Goal: Task Accomplishment & Management: Complete application form

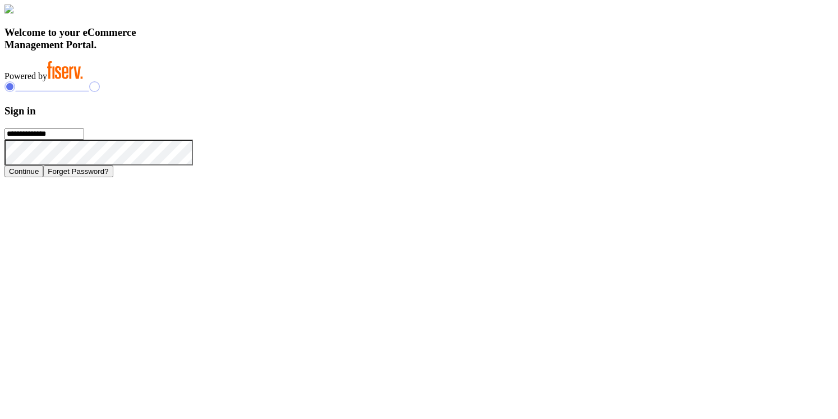
click at [84, 140] on input "**********" at bounding box center [44, 133] width 80 height 11
type input "**"
click at [84, 140] on input "**" at bounding box center [44, 133] width 80 height 11
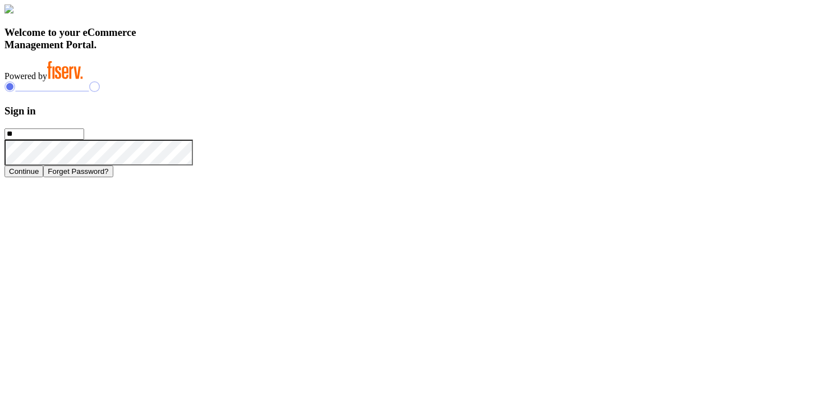
click at [84, 140] on input "**" at bounding box center [44, 133] width 80 height 11
type input "**********"
click at [43, 177] on button "Continue" at bounding box center [23, 171] width 39 height 12
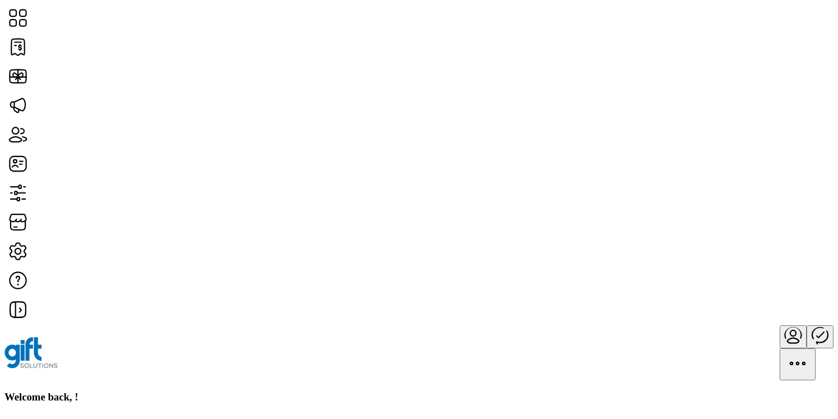
click at [764, 325] on div at bounding box center [418, 352] width 829 height 55
click at [807, 321] on icon "Publisher Panel" at bounding box center [820, 334] width 27 height 27
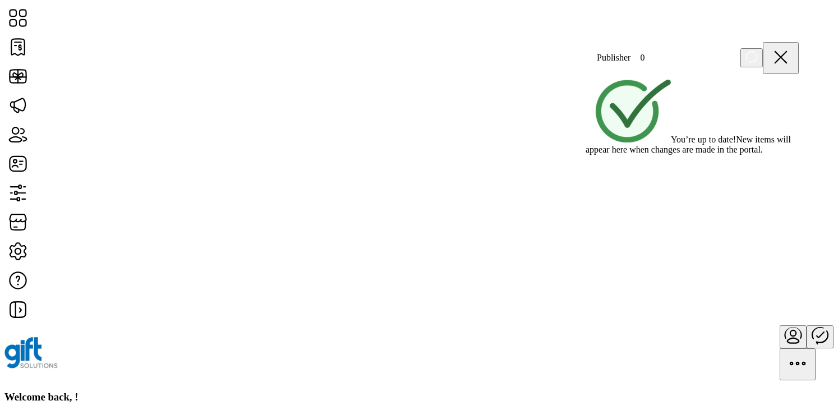
click at [794, 46] on icon at bounding box center [780, 57] width 27 height 27
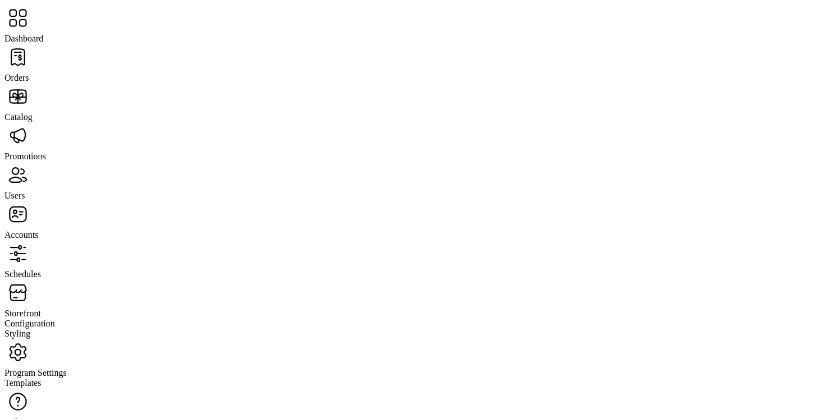
click at [41, 269] on span "Schedules" at bounding box center [22, 274] width 36 height 10
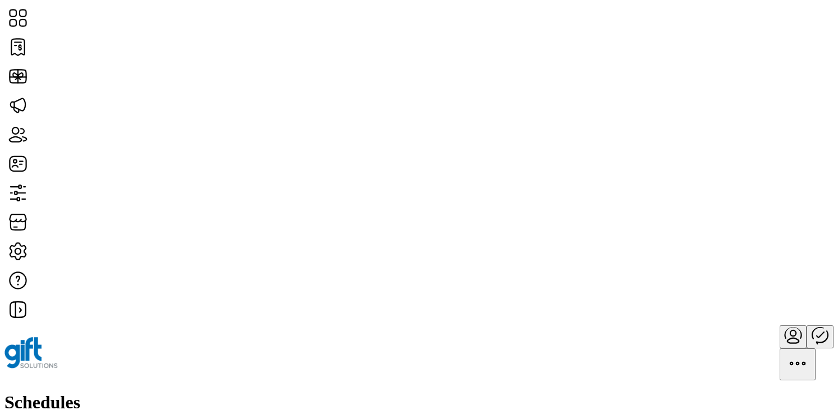
click at [450, 210] on span "Edit Details" at bounding box center [428, 205] width 43 height 9
type input "**********"
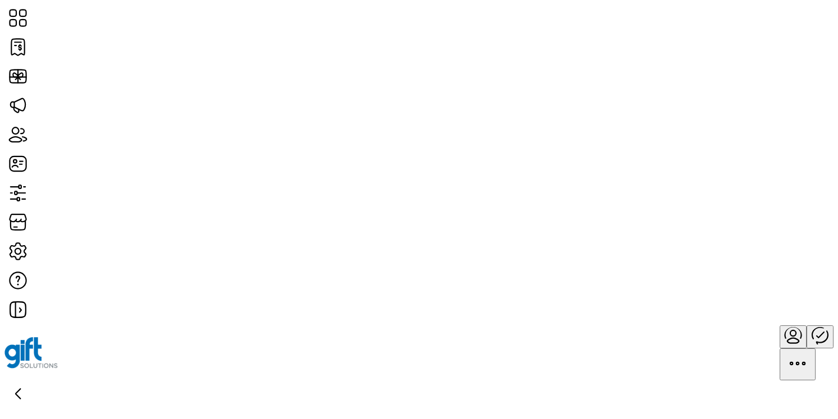
scroll to position [0, 0]
type textarea "*****"
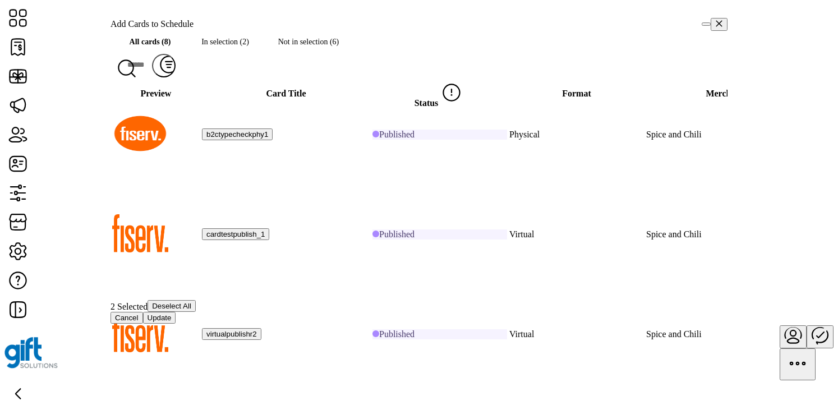
click at [176, 324] on button "Update" at bounding box center [159, 318] width 33 height 12
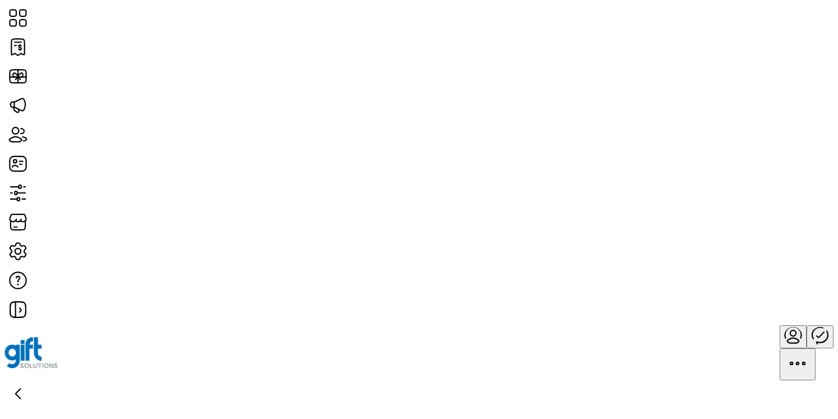
click at [812, 326] on icon "Publisher Panel" at bounding box center [820, 335] width 16 height 18
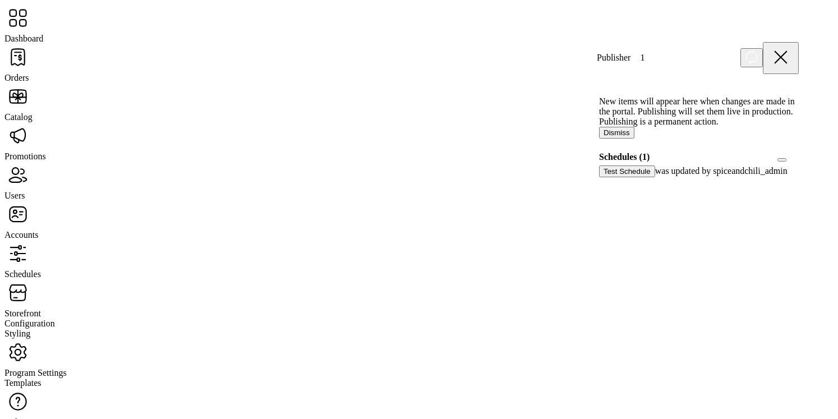
click at [38, 230] on span "Accounts" at bounding box center [21, 235] width 34 height 10
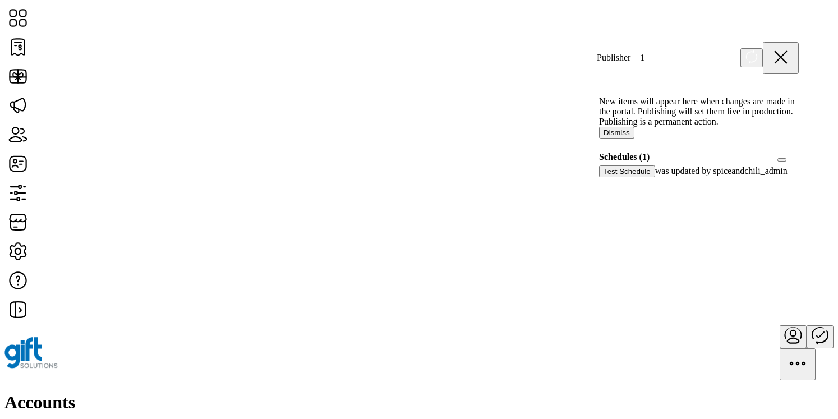
click at [791, 56] on icon at bounding box center [780, 57] width 27 height 27
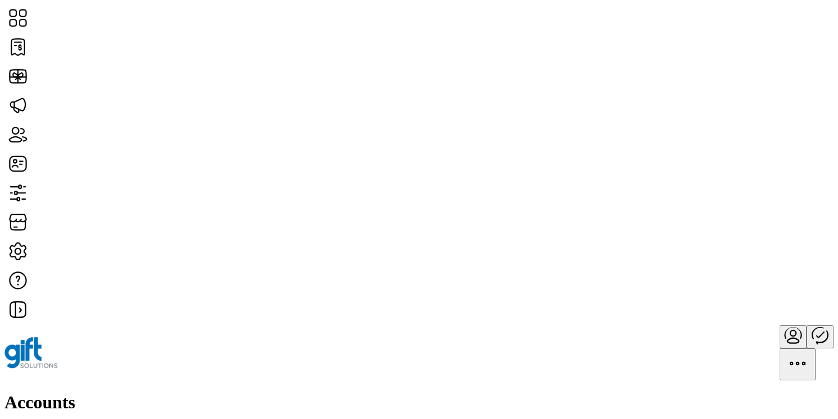
click at [747, 215] on span "Edit Details" at bounding box center [725, 210] width 43 height 9
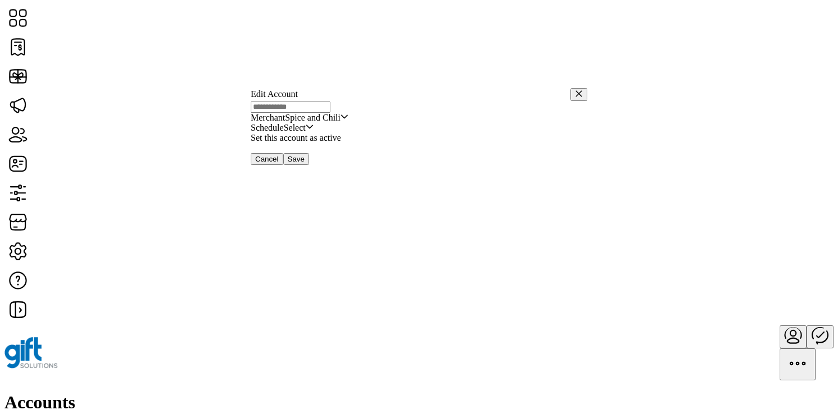
type input "**********"
click at [349, 133] on span "Consumer Buying" at bounding box center [317, 128] width 66 height 10
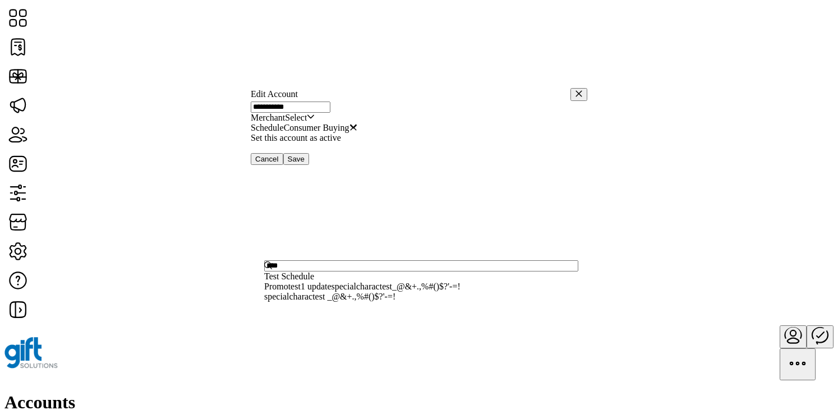
type input "****"
click at [355, 282] on li "Test Schedule" at bounding box center [419, 276] width 310 height 10
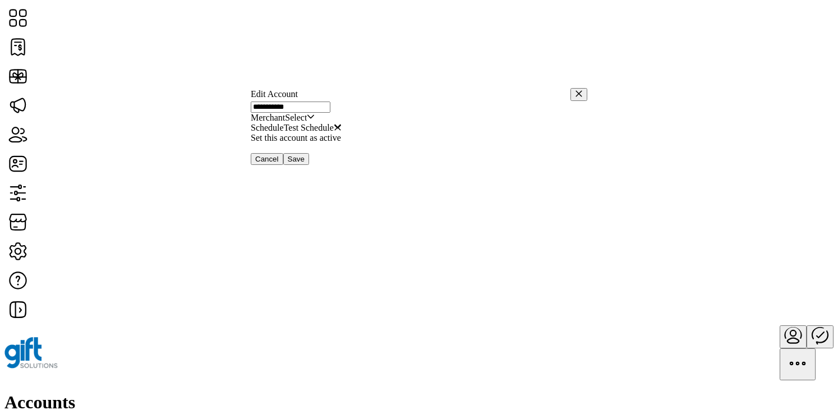
click at [309, 165] on button "Save" at bounding box center [296, 159] width 26 height 12
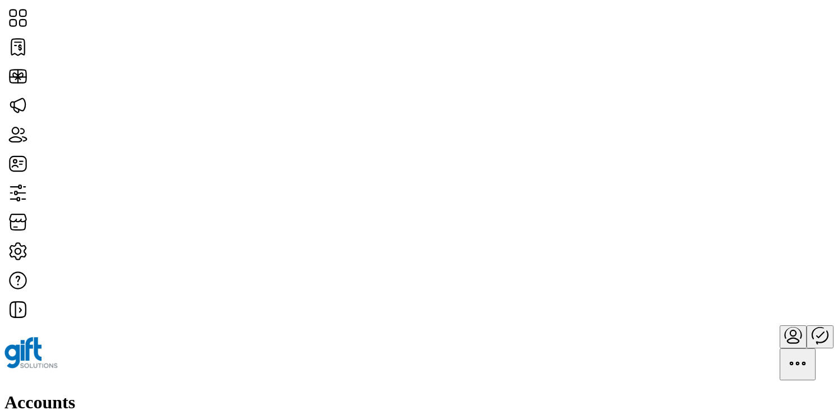
click at [807, 321] on icon "Publisher Panel" at bounding box center [820, 334] width 27 height 27
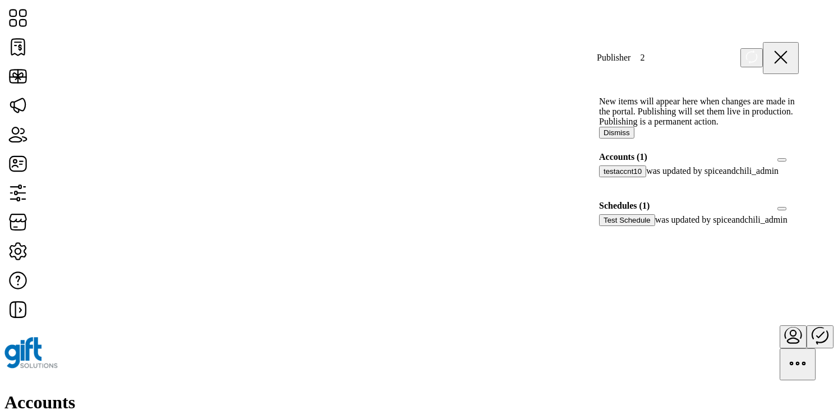
click at [603, 236] on div at bounding box center [603, 231] width 0 height 10
click at [611, 236] on div at bounding box center [607, 231] width 8 height 10
click at [603, 187] on div at bounding box center [603, 182] width 0 height 10
click at [611, 185] on icon at bounding box center [607, 181] width 8 height 8
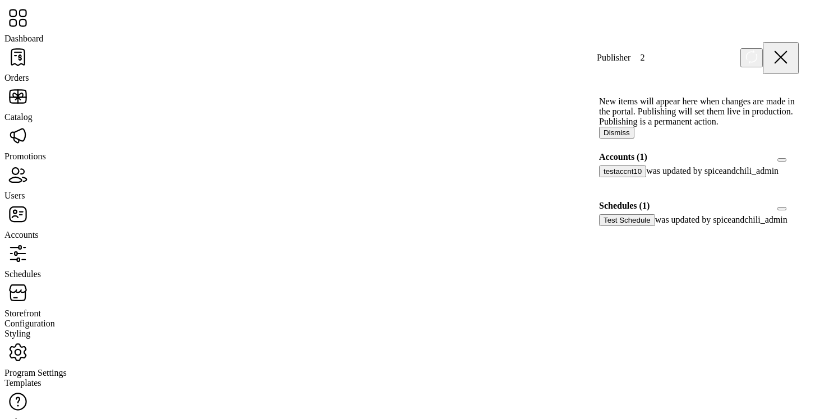
click at [25, 191] on span "Users" at bounding box center [14, 196] width 20 height 10
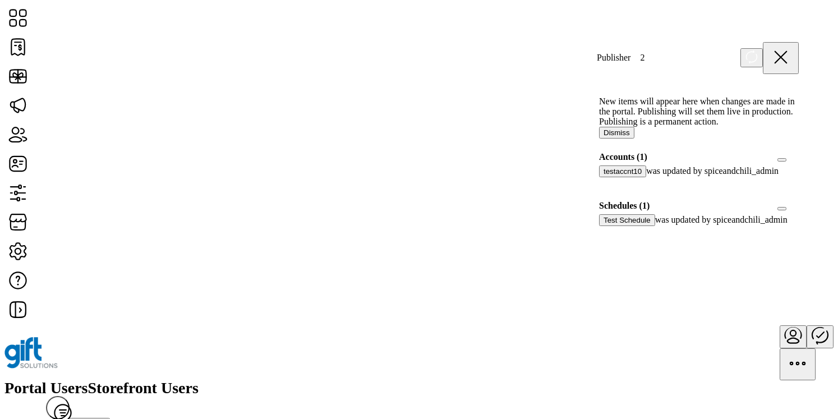
click at [786, 56] on icon at bounding box center [780, 57] width 11 height 11
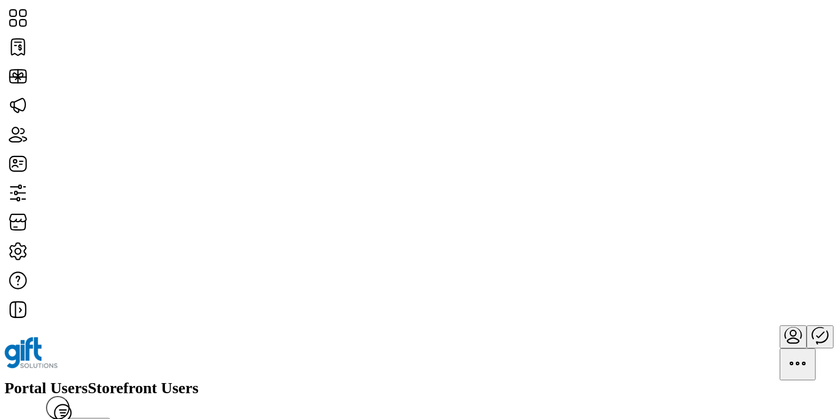
click at [199, 380] on span "Storefront Users" at bounding box center [143, 388] width 110 height 16
click at [74, 418] on span at bounding box center [74, 424] width 0 height 8
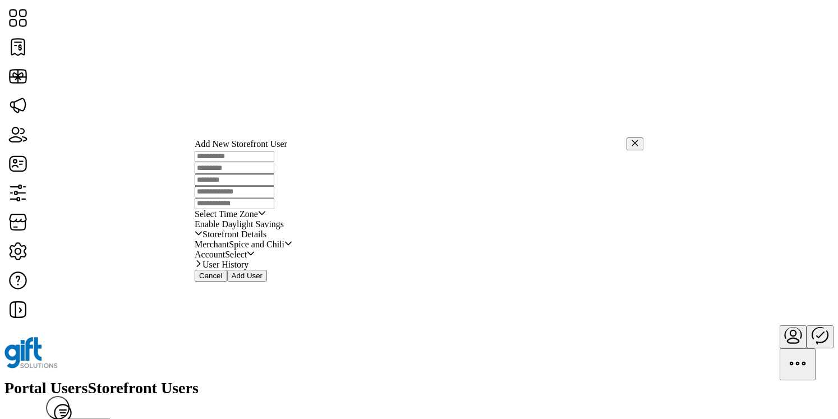
click at [257, 151] on input "text" at bounding box center [235, 156] width 80 height 11
type input "*********"
click at [274, 163] on input "text" at bounding box center [235, 168] width 80 height 11
type input "****"
click at [274, 174] on input "text" at bounding box center [235, 179] width 80 height 11
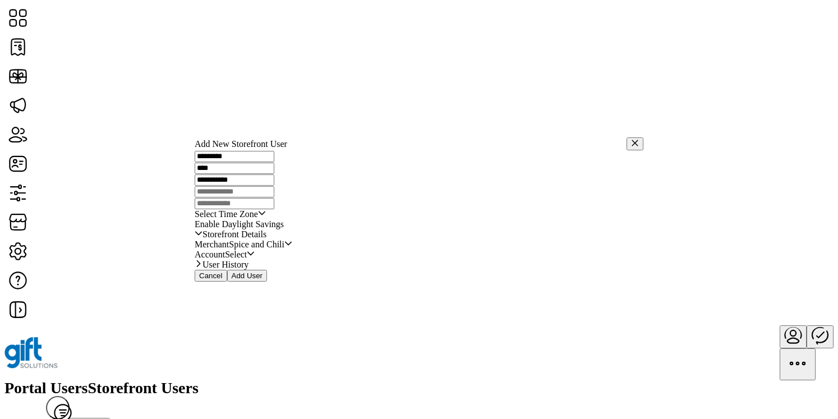
type input "**********"
click at [274, 186] on input "text" at bounding box center [235, 191] width 80 height 11
type input "**********"
click at [258, 209] on span "Select Time Zone" at bounding box center [226, 214] width 63 height 10
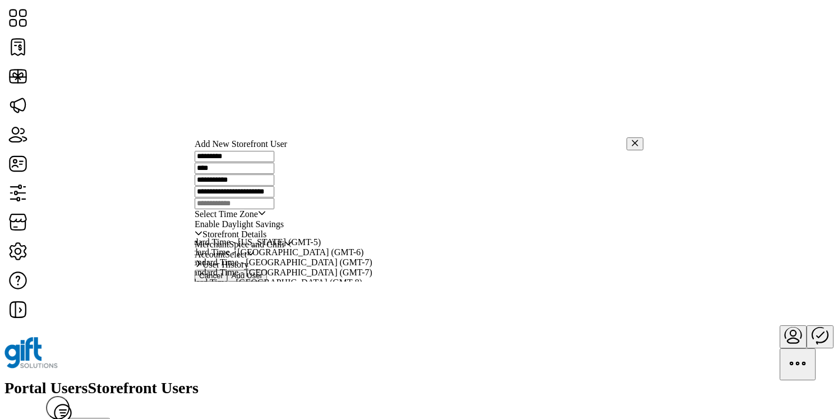
click at [372, 257] on span "Mountain Standard Time - Denver (GMT-7)" at bounding box center [261, 262] width 224 height 10
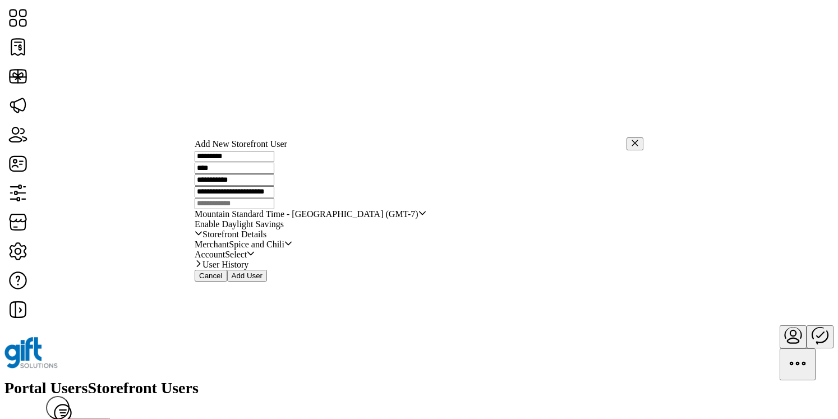
click at [247, 260] on span "Select" at bounding box center [236, 255] width 22 height 10
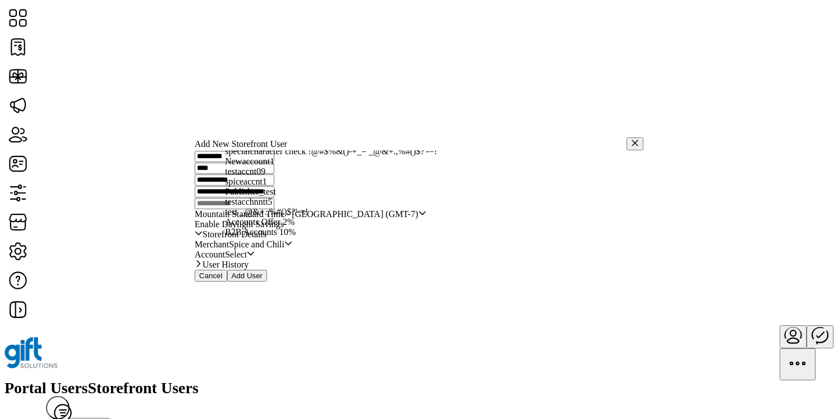
click at [293, 146] on li "testaccnt10" at bounding box center [426, 141] width 403 height 10
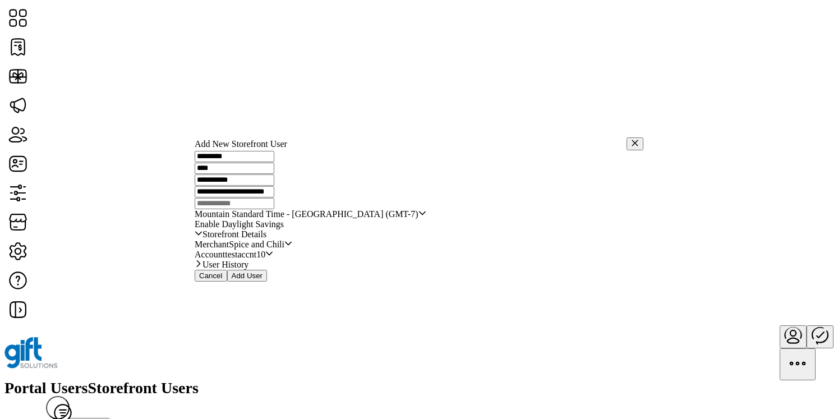
click at [268, 282] on button "Add User" at bounding box center [247, 276] width 40 height 12
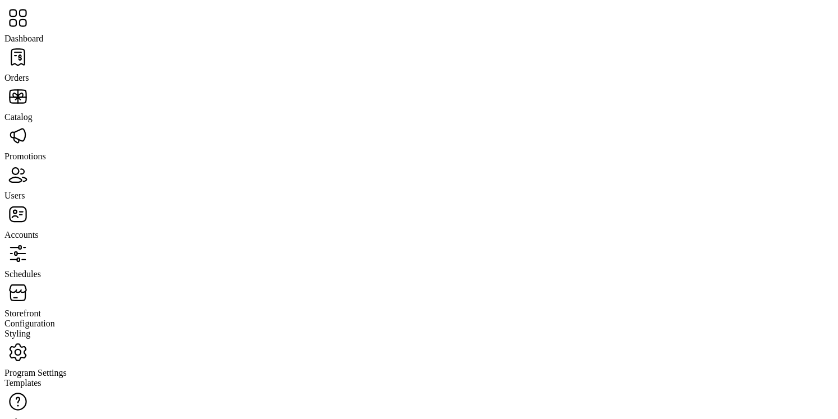
click at [38, 230] on span "Accounts" at bounding box center [21, 235] width 34 height 10
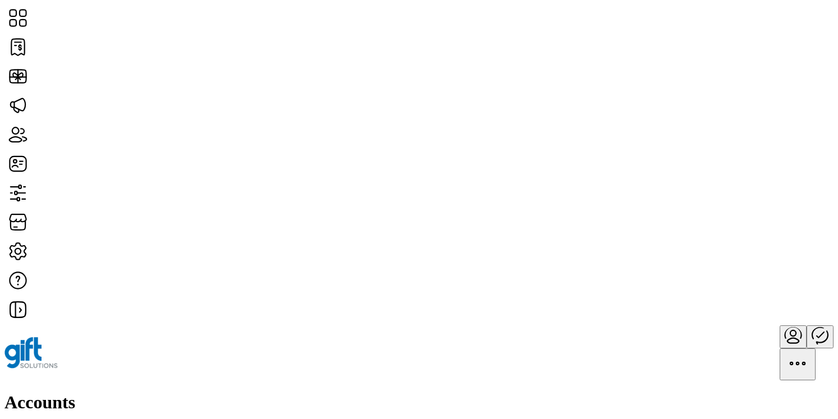
click at [807, 321] on icon "Publisher Panel" at bounding box center [820, 334] width 27 height 27
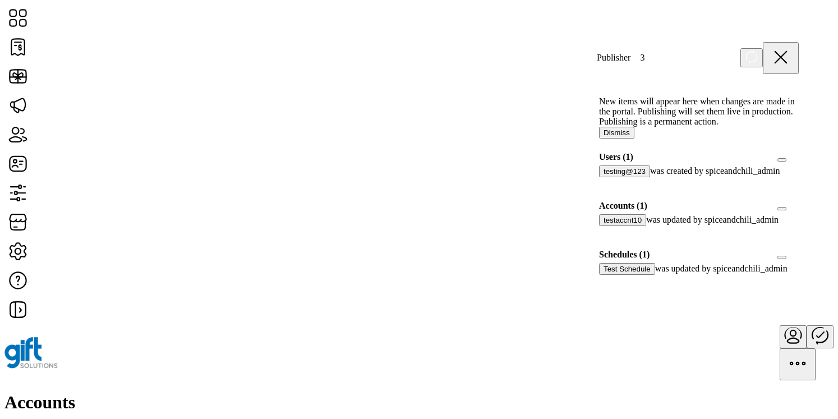
click at [603, 236] on div at bounding box center [603, 231] width 0 height 10
click at [611, 234] on icon at bounding box center [607, 230] width 8 height 8
click at [603, 187] on div at bounding box center [603, 182] width 0 height 10
click at [611, 185] on icon at bounding box center [607, 181] width 8 height 8
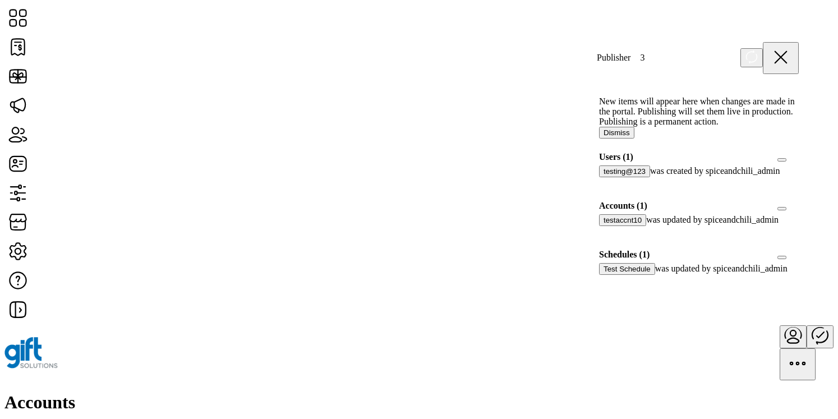
scroll to position [7, 4]
click at [758, 57] on icon at bounding box center [751, 57] width 13 height 14
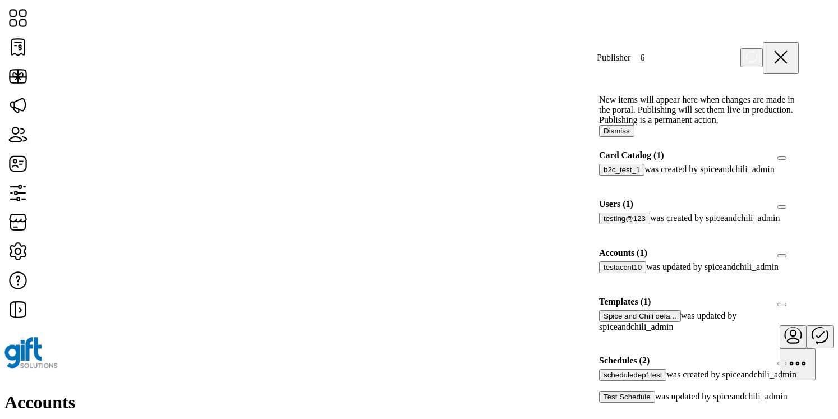
scroll to position [22, 0]
click at [603, 176] on div at bounding box center [603, 181] width 0 height 10
click at [611, 176] on icon at bounding box center [607, 180] width 8 height 8
click at [603, 224] on div at bounding box center [603, 229] width 0 height 10
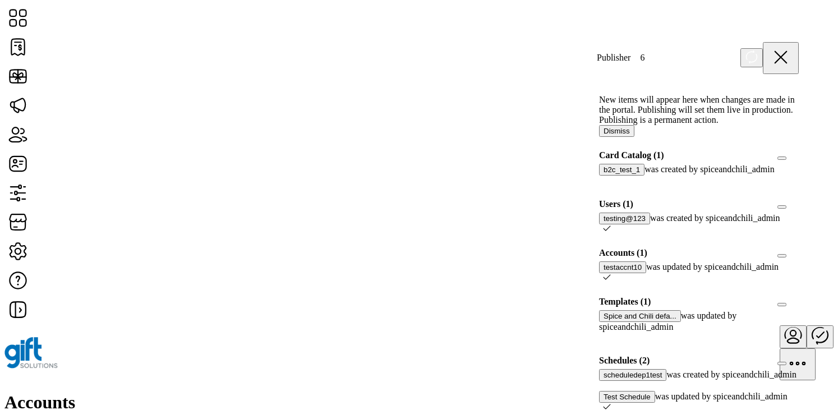
scroll to position [89, 0]
click at [611, 225] on icon at bounding box center [607, 227] width 7 height 5
click at [603, 224] on div at bounding box center [603, 229] width 0 height 10
click at [611, 225] on icon at bounding box center [607, 227] width 7 height 5
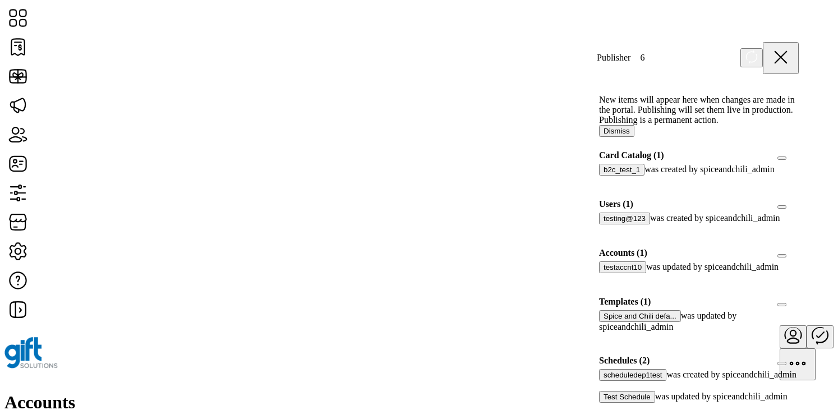
scroll to position [162, 0]
click at [603, 403] on div at bounding box center [603, 408] width 0 height 10
click at [611, 403] on icon at bounding box center [607, 407] width 8 height 8
click at [758, 54] on icon at bounding box center [751, 57] width 13 height 14
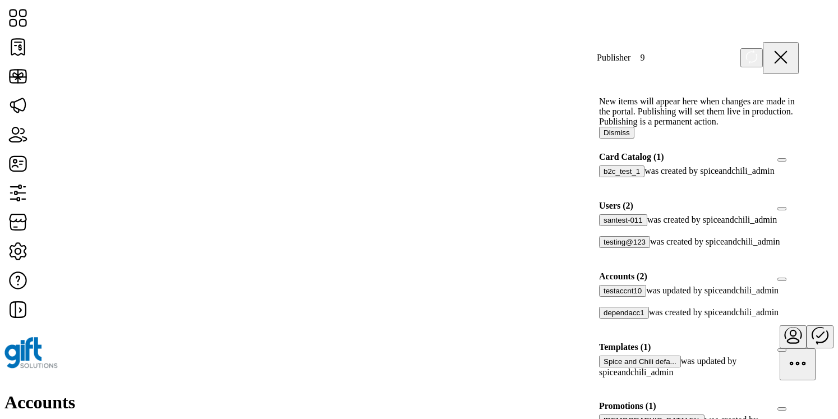
scroll to position [266, 0]
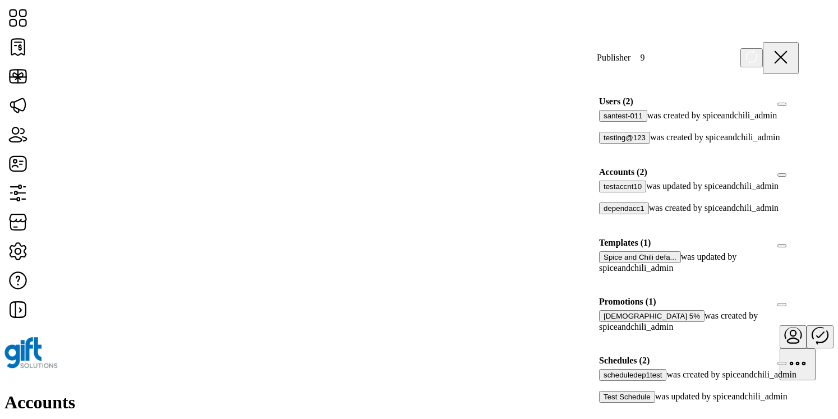
click at [603, 403] on div at bounding box center [603, 408] width 0 height 10
click at [611, 403] on icon at bounding box center [607, 407] width 8 height 8
click at [603, 381] on div at bounding box center [603, 386] width 0 height 10
click at [611, 382] on icon at bounding box center [607, 384] width 7 height 5
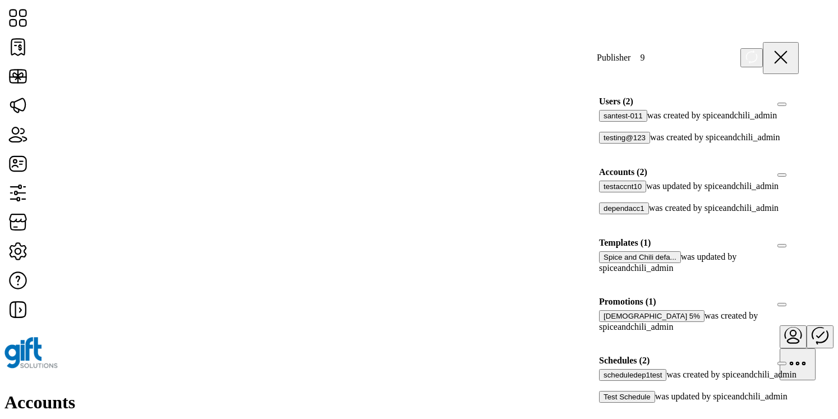
click at [758, 59] on icon at bounding box center [751, 57] width 13 height 14
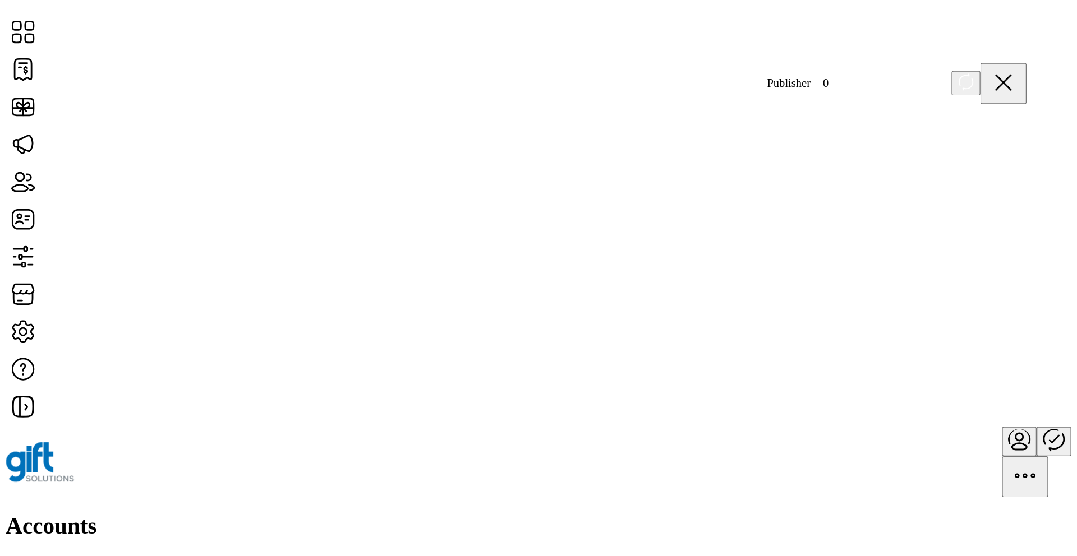
scroll to position [0, 0]
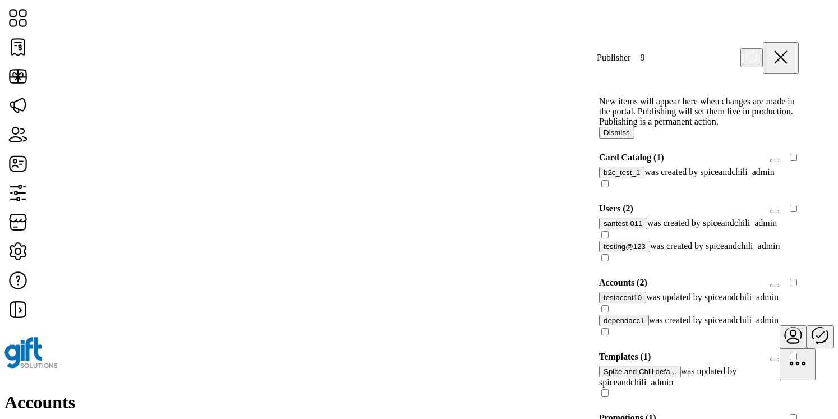
click at [794, 53] on icon at bounding box center [780, 57] width 27 height 27
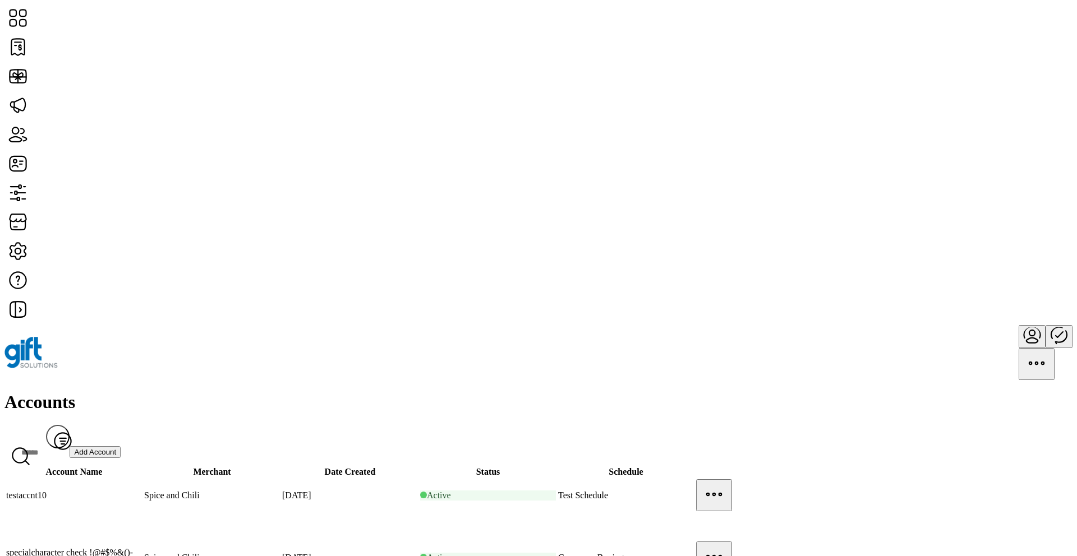
click at [837, 321] on icon "Publisher Panel" at bounding box center [1058, 334] width 27 height 27
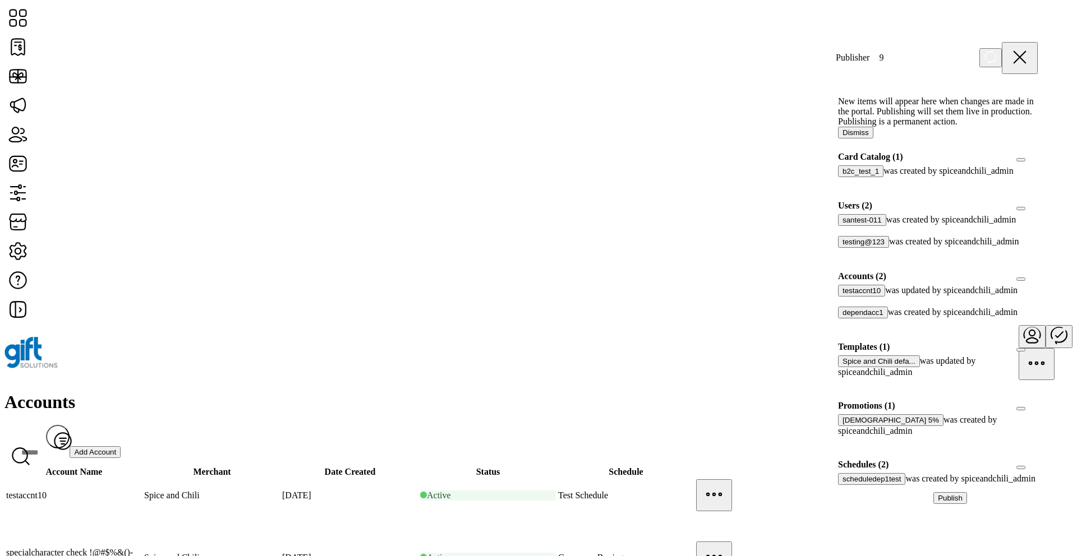
click at [837, 187] on div at bounding box center [842, 182] width 0 height 10
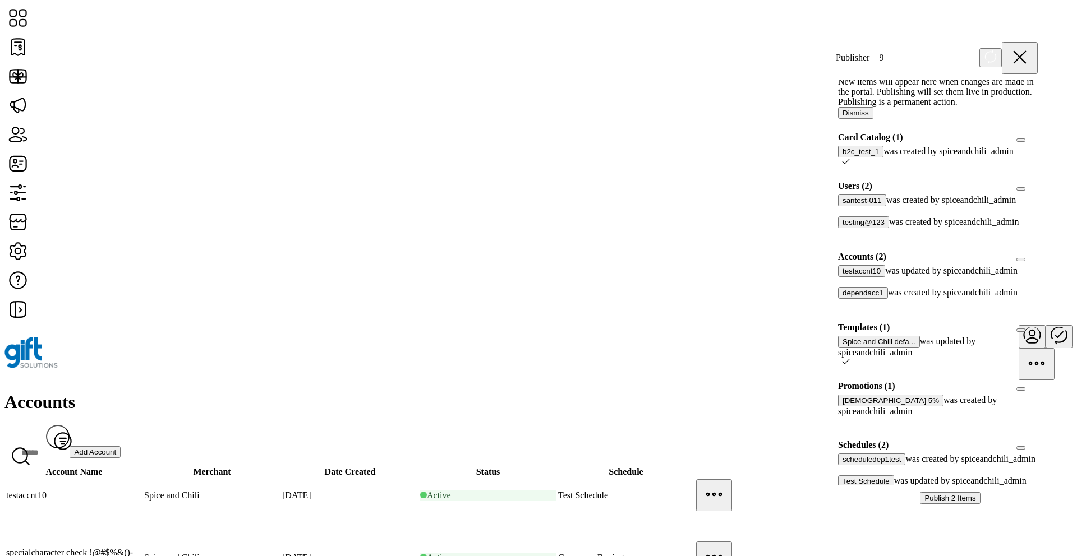
scroll to position [6, 0]
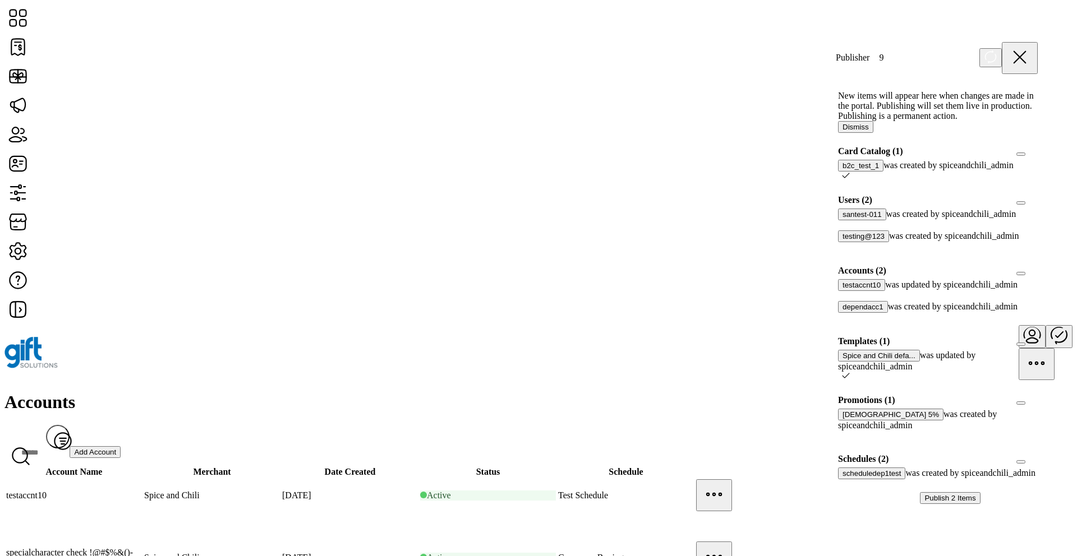
click at [837, 179] on icon at bounding box center [846, 176] width 8 height 8
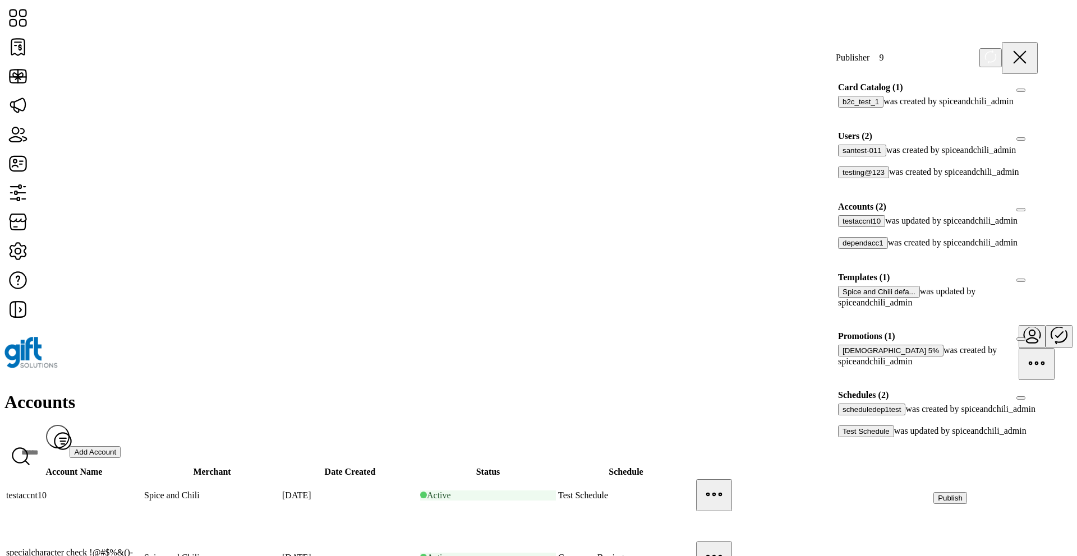
scroll to position [71, 0]
click at [837, 236] on div at bounding box center [842, 230] width 0 height 10
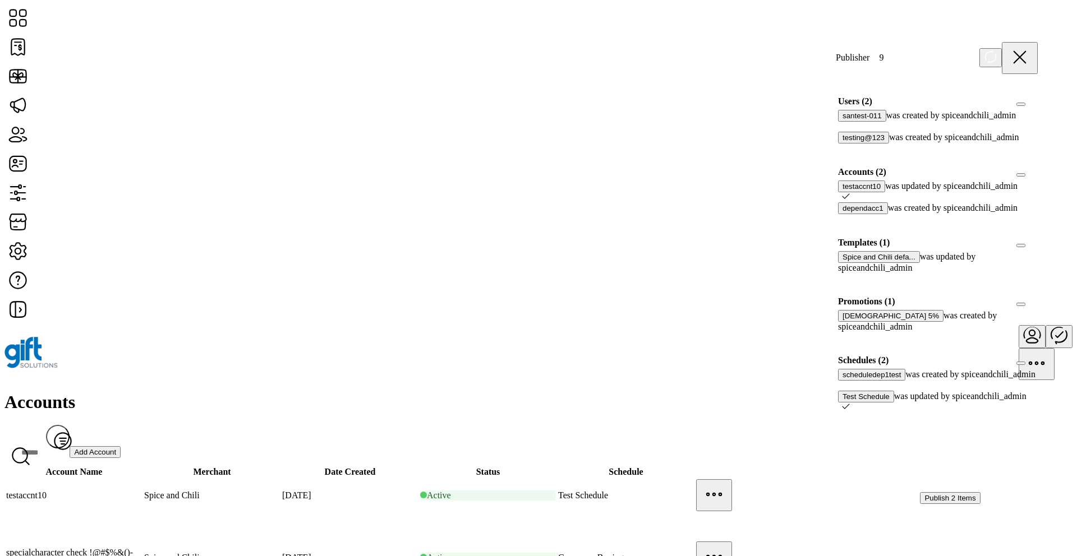
scroll to position [146, 0]
click at [837, 192] on icon at bounding box center [846, 196] width 8 height 8
click at [837, 214] on div at bounding box center [842, 219] width 0 height 10
click at [837, 214] on icon at bounding box center [846, 218] width 8 height 8
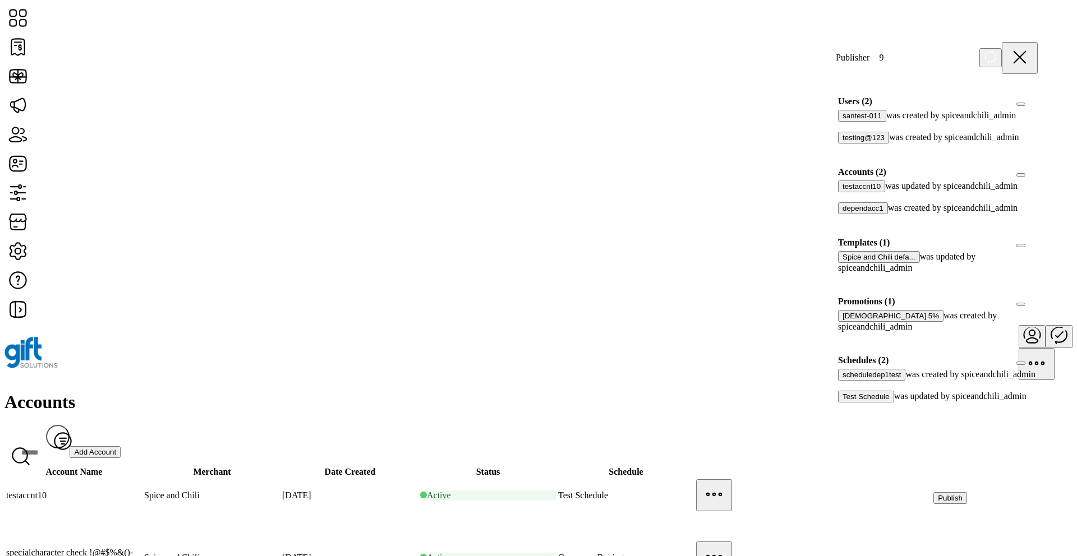
scroll to position [137, 0]
click at [837, 144] on div at bounding box center [842, 149] width 0 height 10
click at [837, 154] on div at bounding box center [846, 149] width 8 height 10
click at [837, 50] on icon at bounding box center [1019, 57] width 27 height 27
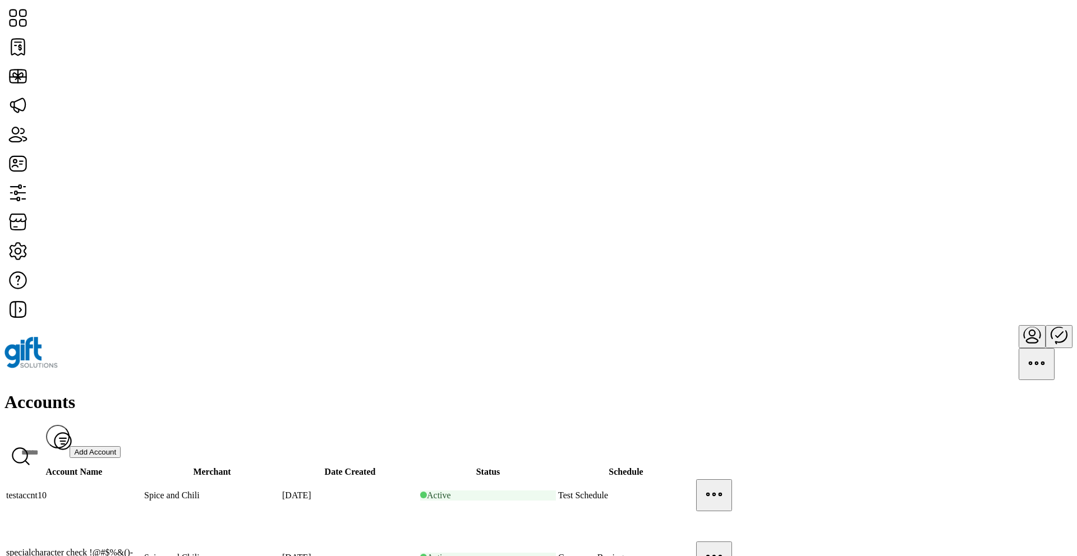
click at [837, 325] on div at bounding box center [538, 352] width 1068 height 55
click at [837, 321] on icon "Publisher Panel" at bounding box center [1058, 334] width 27 height 27
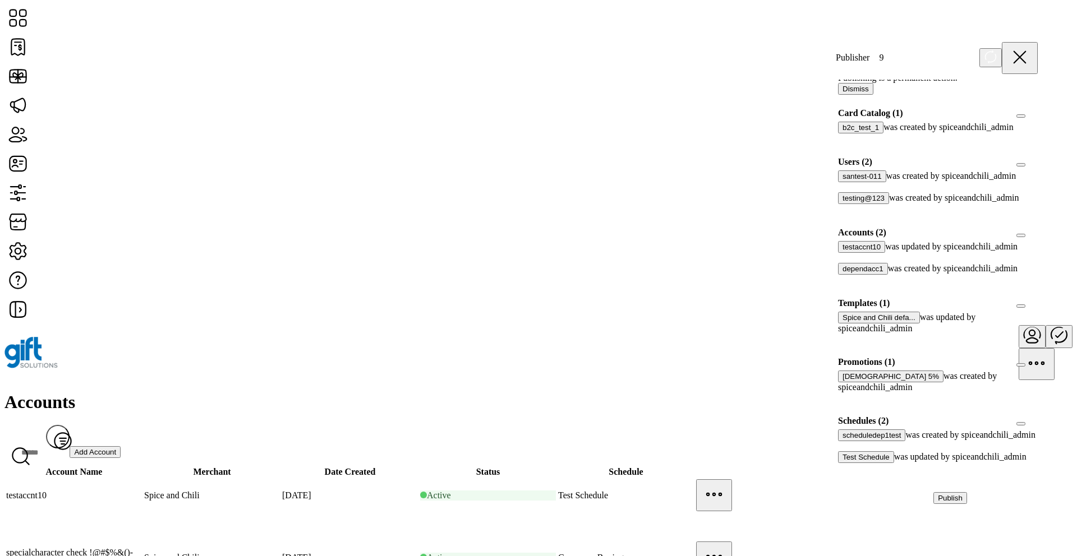
scroll to position [24, 0]
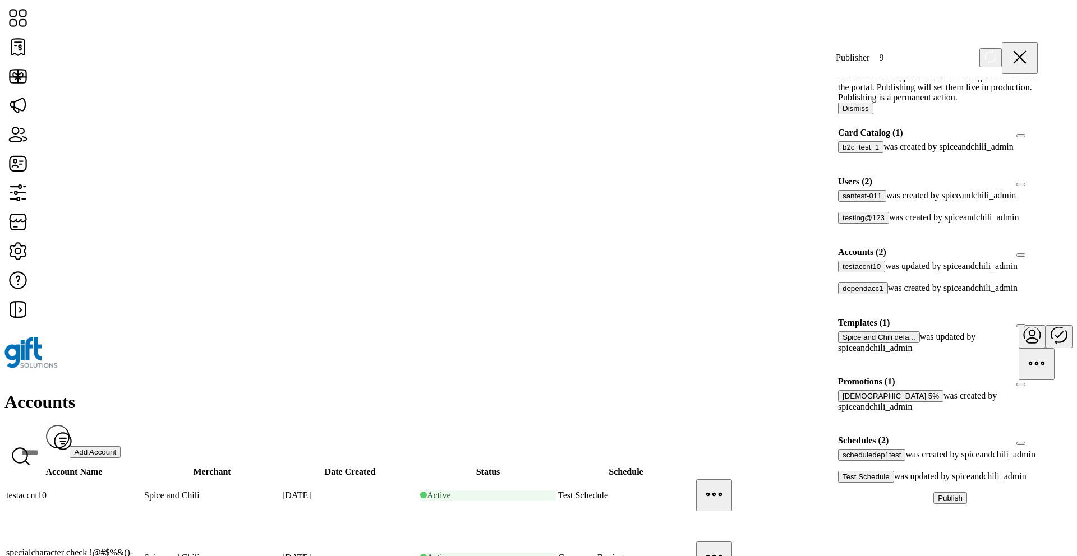
click at [837, 163] on div at bounding box center [842, 158] width 0 height 10
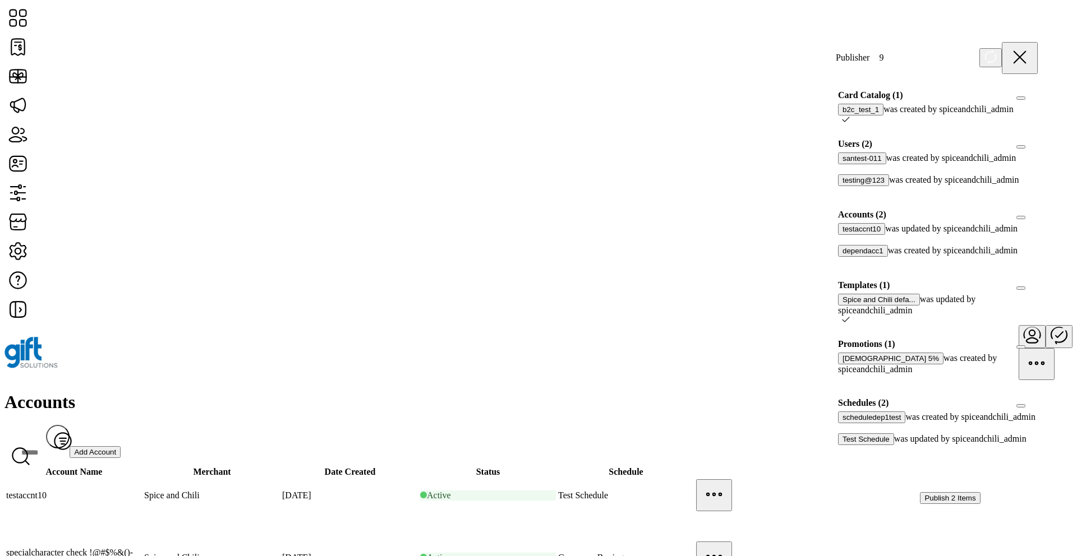
scroll to position [60, 0]
click at [837, 125] on icon at bounding box center [846, 121] width 8 height 8
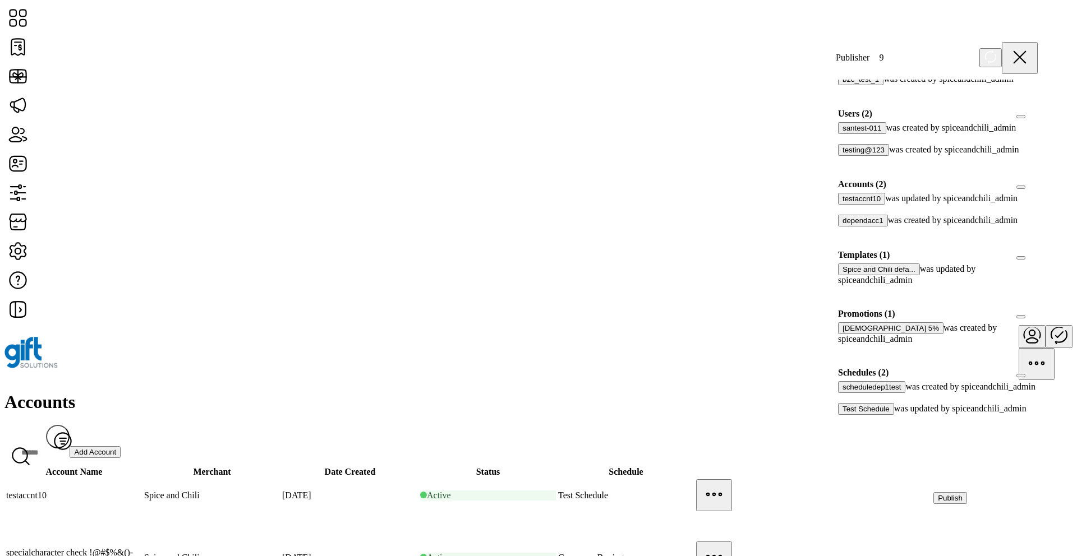
scroll to position [108, 0]
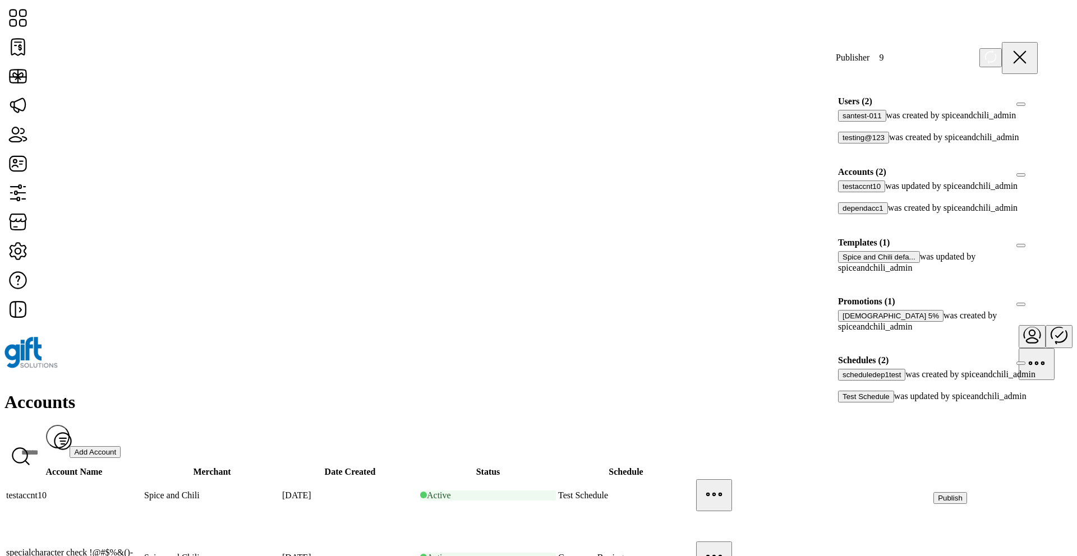
click at [837, 224] on div at bounding box center [842, 219] width 0 height 10
click at [837, 214] on icon at bounding box center [846, 218] width 8 height 8
click at [837, 214] on div at bounding box center [842, 219] width 0 height 10
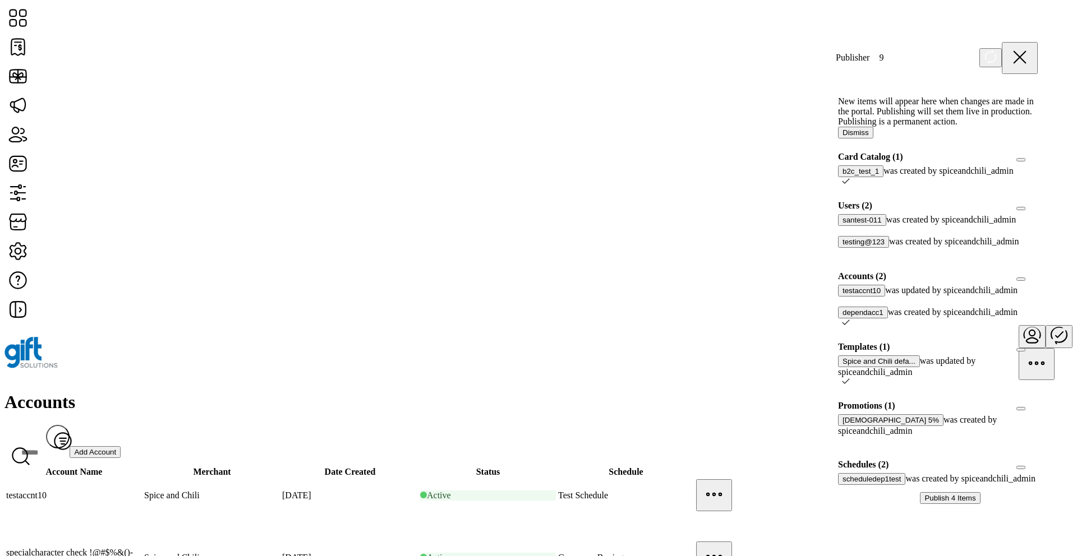
scroll to position [266, 0]
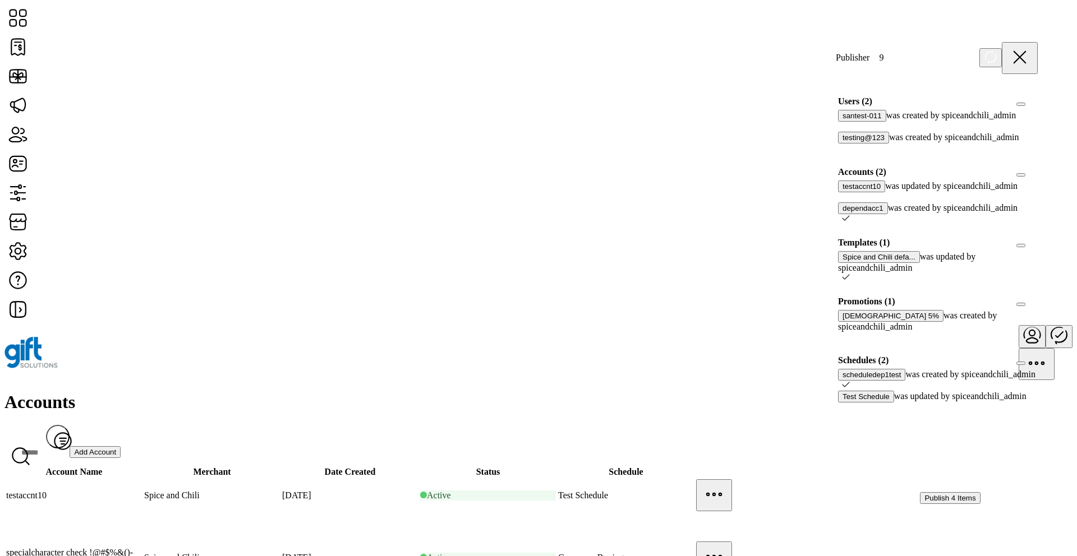
click at [837, 418] on span "Publish 4 Items" at bounding box center [949, 498] width 51 height 8
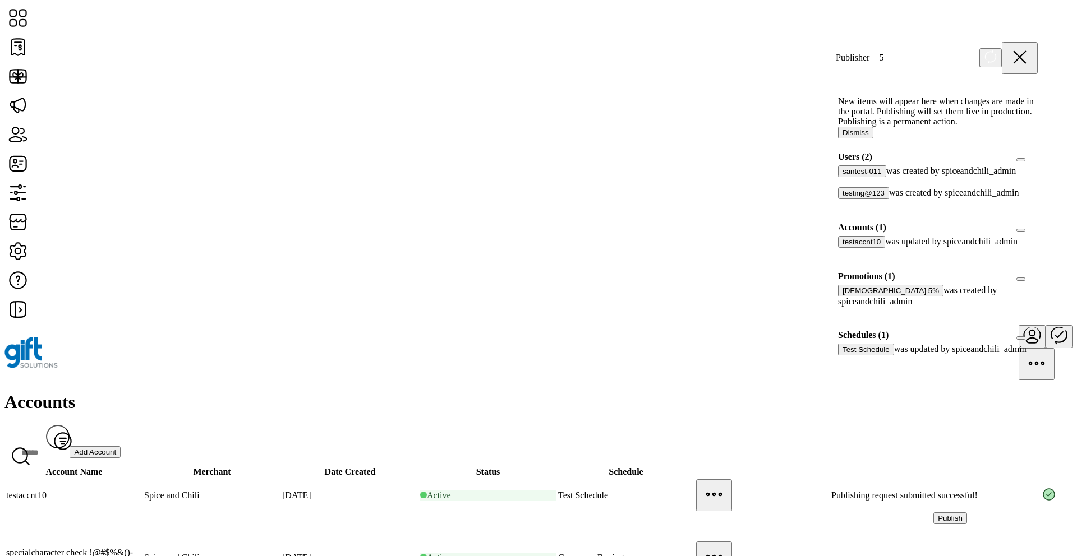
scroll to position [68, 0]
click at [837, 307] on div at bounding box center [842, 312] width 0 height 10
click at [837, 307] on icon at bounding box center [846, 311] width 8 height 8
click at [837, 307] on div at bounding box center [842, 312] width 0 height 10
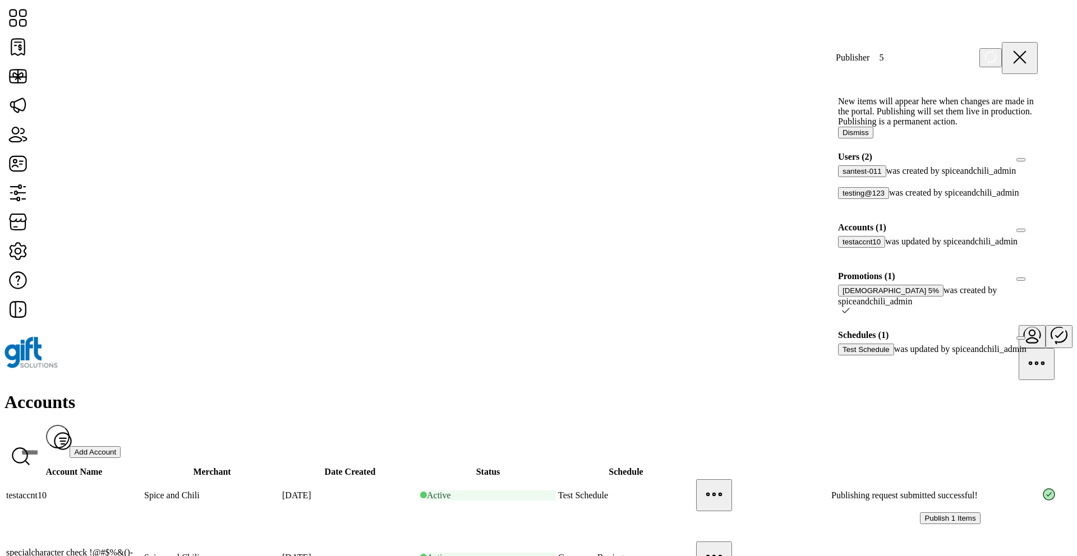
click at [837, 307] on icon at bounding box center [846, 311] width 8 height 8
click at [837, 209] on div at bounding box center [842, 204] width 0 height 10
click at [837, 207] on icon at bounding box center [846, 203] width 8 height 8
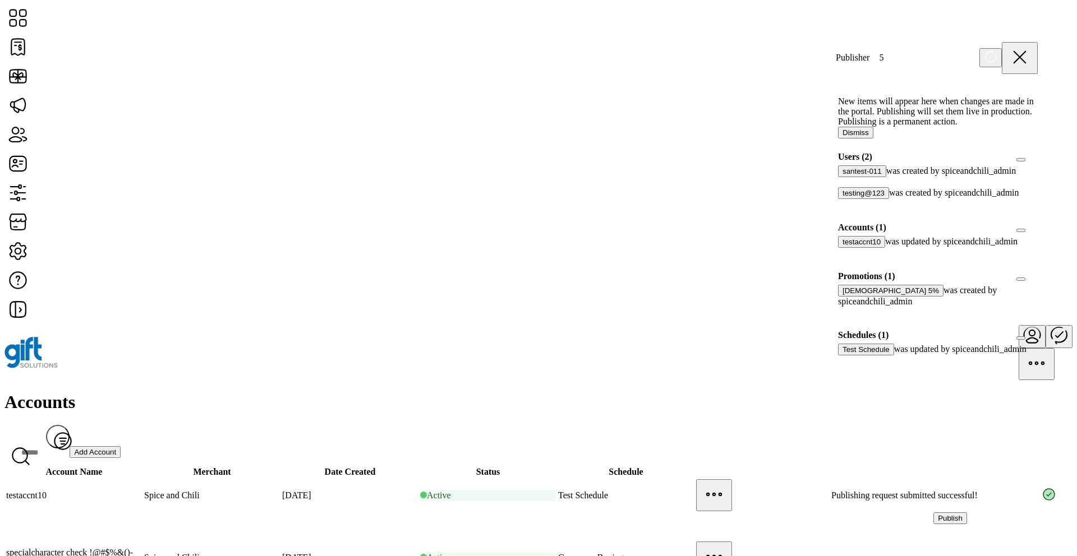
scroll to position [91, 0]
click at [837, 57] on icon at bounding box center [990, 57] width 13 height 14
click at [837, 137] on button "Dismiss" at bounding box center [855, 133] width 35 height 12
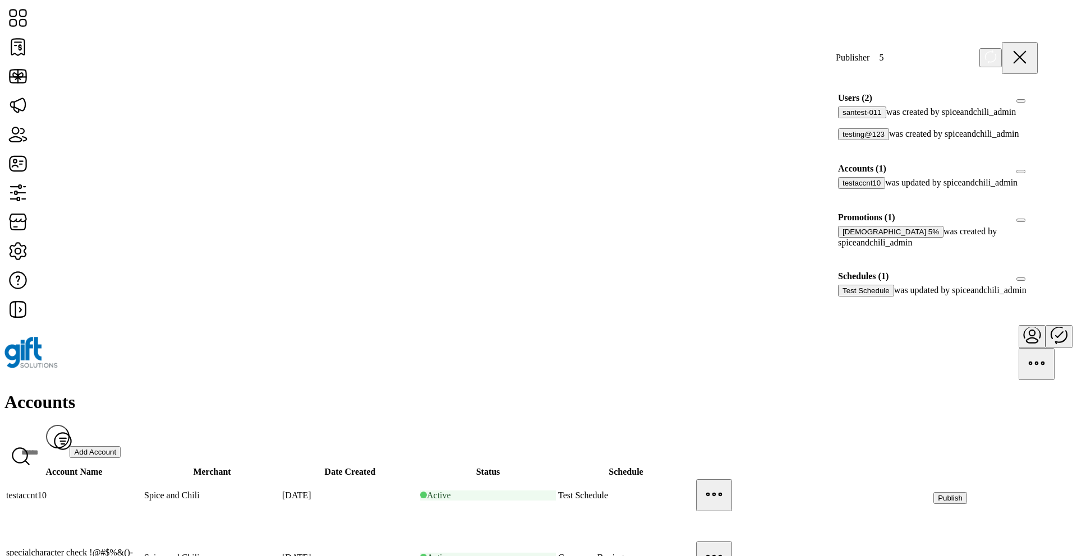
click at [837, 54] on icon at bounding box center [1019, 57] width 27 height 27
